Goal: Task Accomplishment & Management: Complete application form

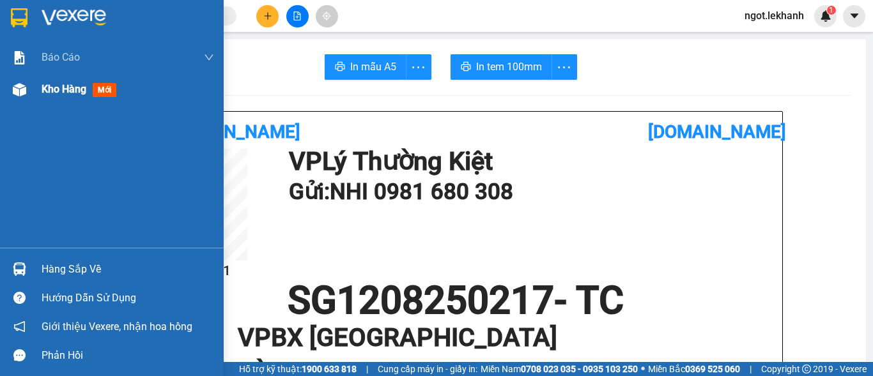
click at [61, 104] on div "Kho hàng mới" at bounding box center [128, 89] width 173 height 32
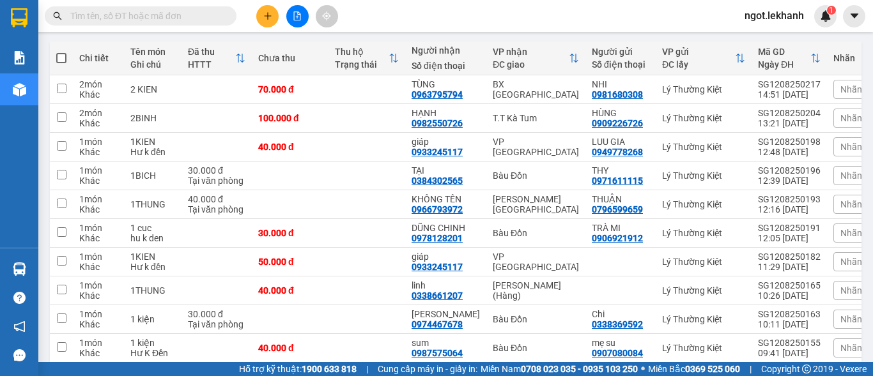
scroll to position [135, 0]
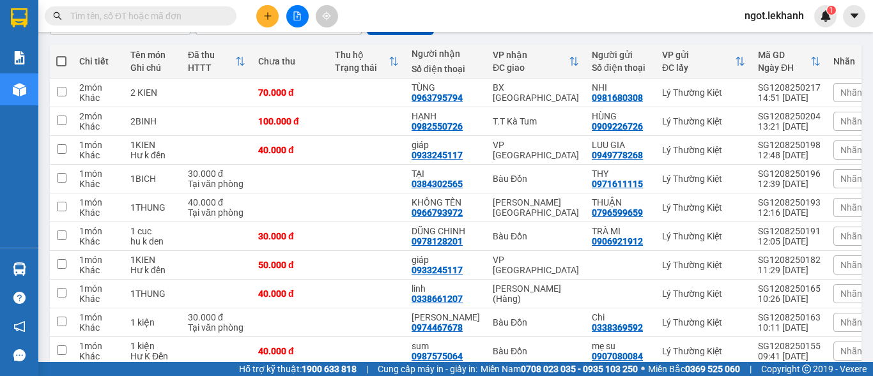
click at [265, 20] on icon "plus" at bounding box center [267, 16] width 9 height 9
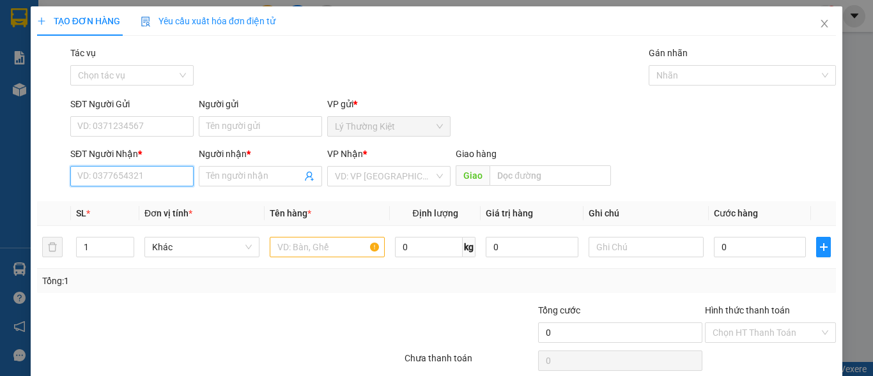
click at [121, 174] on input "SĐT Người Nhận *" at bounding box center [131, 176] width 123 height 20
click at [134, 204] on div "0917422425 - ĐẸP" at bounding box center [130, 202] width 107 height 14
type input "0917422425"
type input "ĐẸP"
type input "50.000"
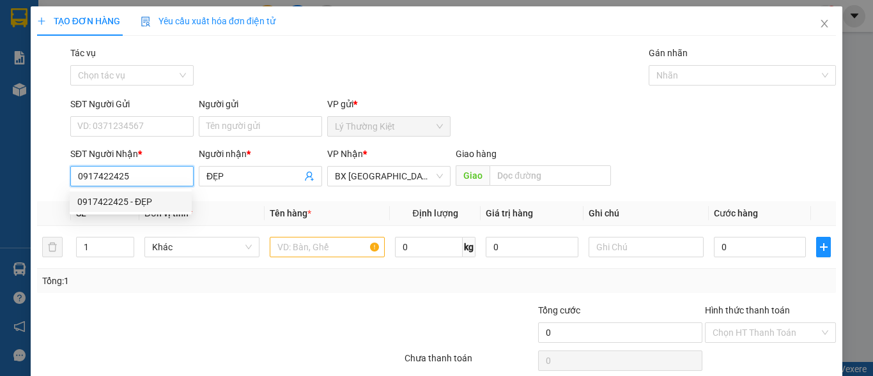
type input "50.000"
type input "0917422425"
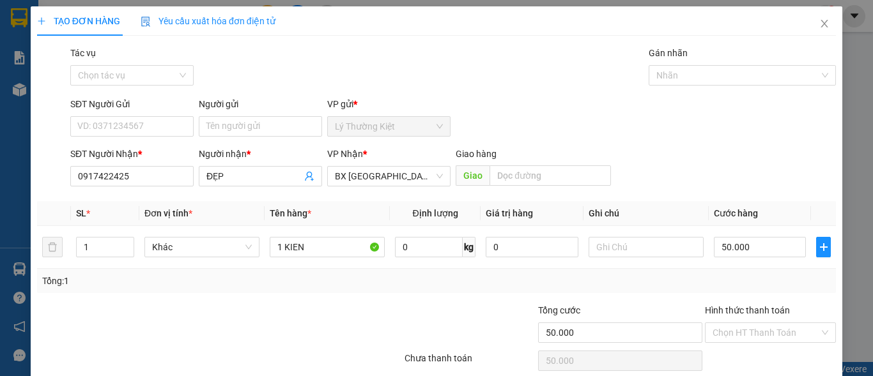
click at [170, 107] on div "SĐT Người Gửi" at bounding box center [131, 104] width 123 height 14
click at [170, 116] on input "SĐT Người Gửi" at bounding box center [131, 126] width 123 height 20
click at [178, 122] on input "SĐT Người Gửi" at bounding box center [131, 126] width 123 height 20
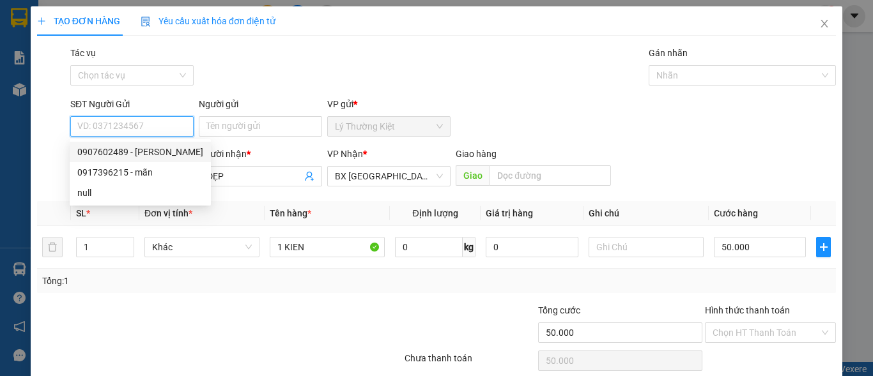
click at [169, 153] on div "0907602489 - [PERSON_NAME]" at bounding box center [140, 152] width 126 height 14
type input "0907602489"
type input "[PERSON_NAME]"
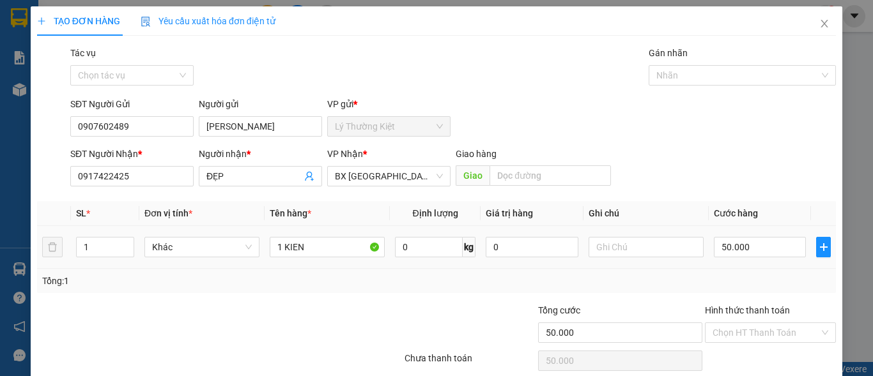
click at [748, 236] on div "50.000" at bounding box center [760, 247] width 92 height 26
click at [742, 245] on input "50.000" at bounding box center [760, 247] width 92 height 20
type input "6"
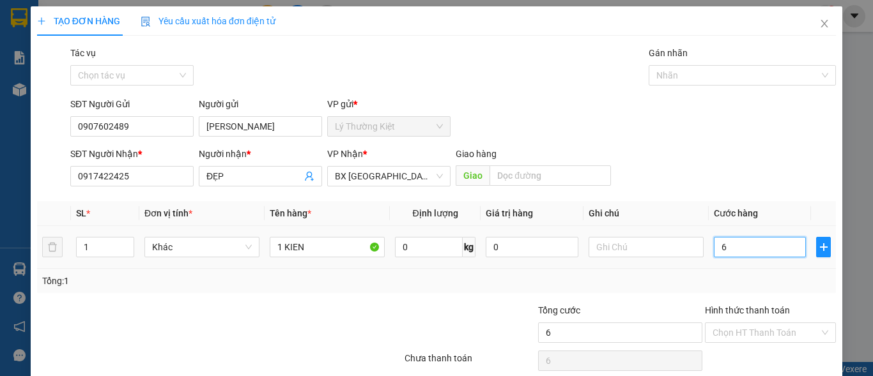
type input "60"
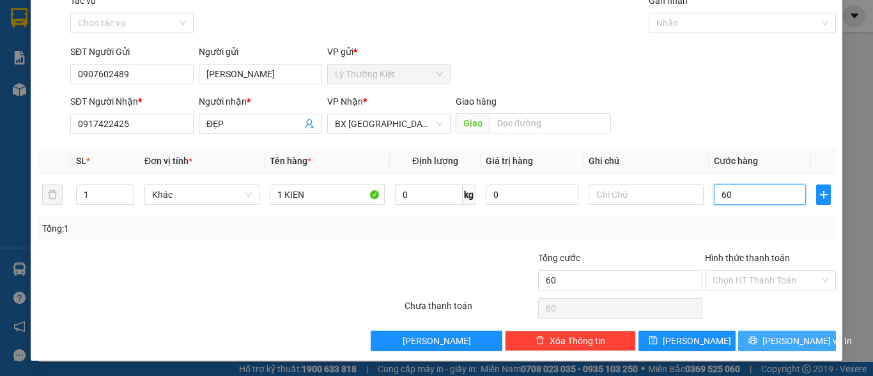
type input "60"
type input "60.000"
click at [794, 337] on button "[PERSON_NAME] và In" at bounding box center [787, 341] width 98 height 20
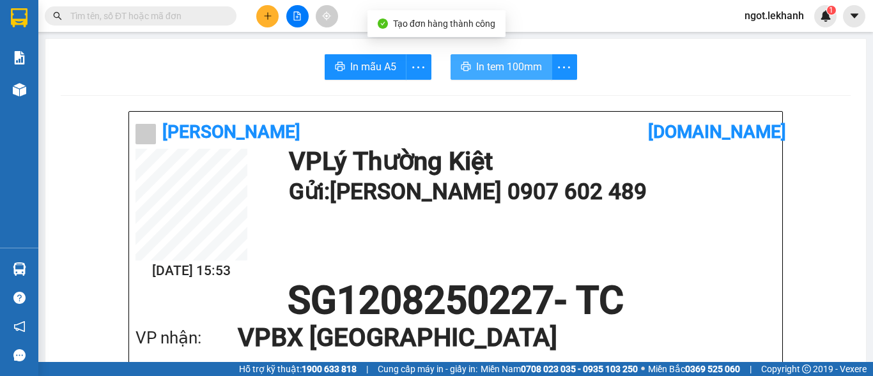
click at [515, 59] on span "In tem 100mm" at bounding box center [509, 67] width 66 height 16
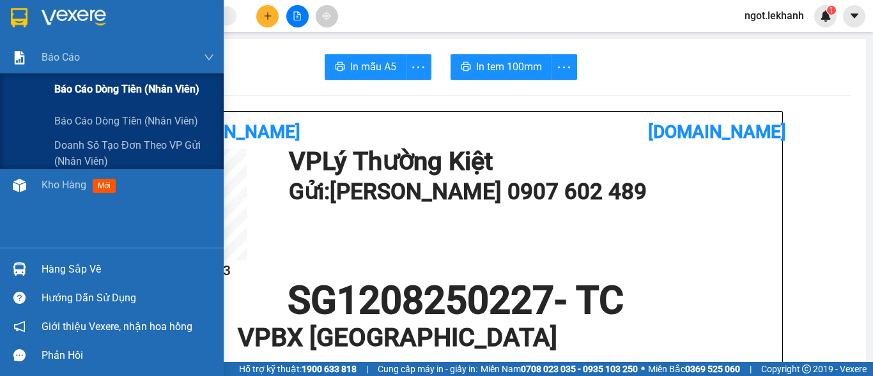
click at [110, 91] on span "Báo cáo dòng tiền (nhân viên)" at bounding box center [126, 89] width 145 height 16
